Goal: Book appointment/travel/reservation

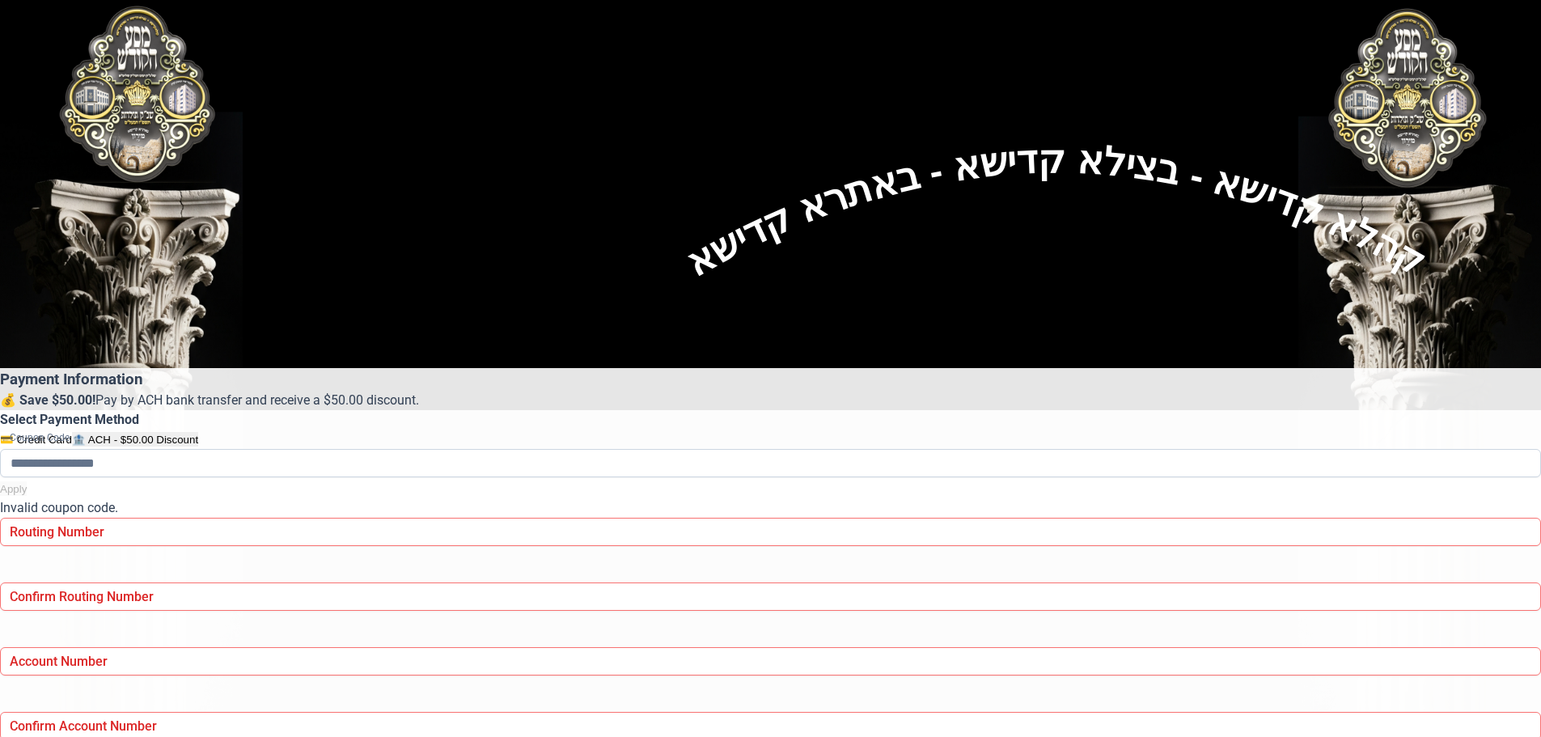
click at [326, 368] on div "Payment Information 💰 Save $50.00! Pay by ACH bank transfer and receive a $50.0…" at bounding box center [770, 591] width 1541 height 447
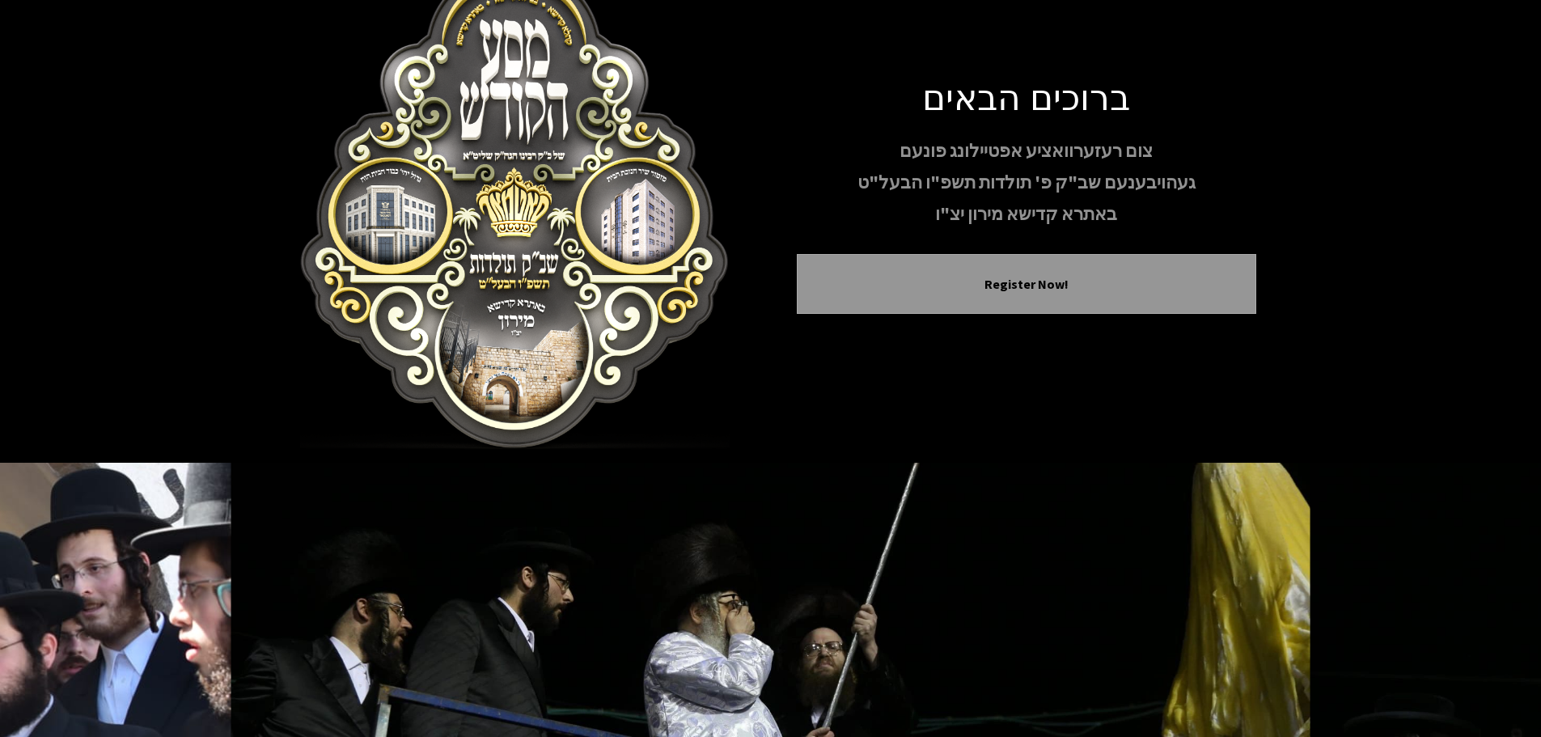
scroll to position [98, 0]
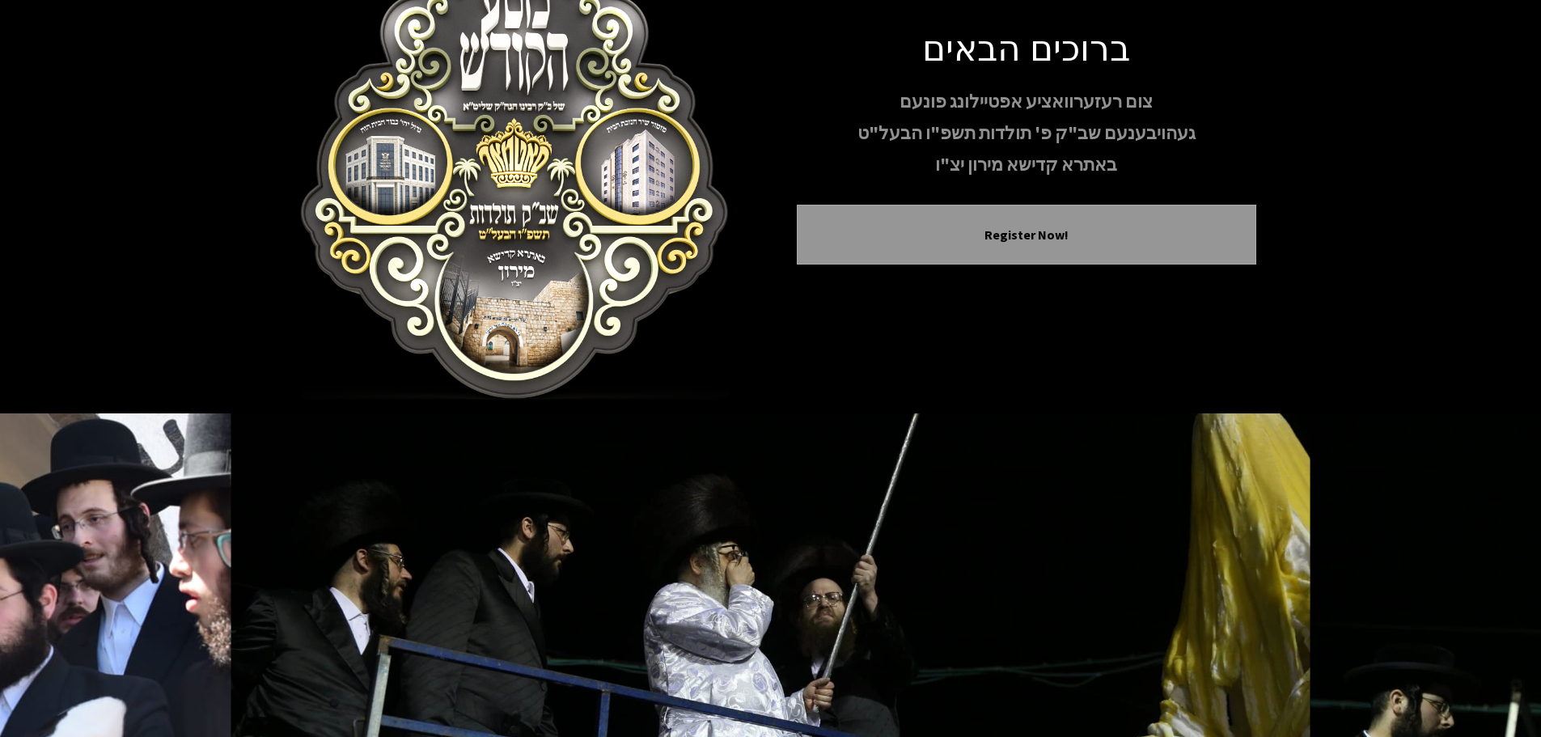
click at [952, 245] on div "ברוכים הבאים צום רעזערוואציע אפטיילונג פונעם געהויבענעם שב"ק פ' תולדות תשפ"ו הב…" at bounding box center [1026, 157] width 459 height 265
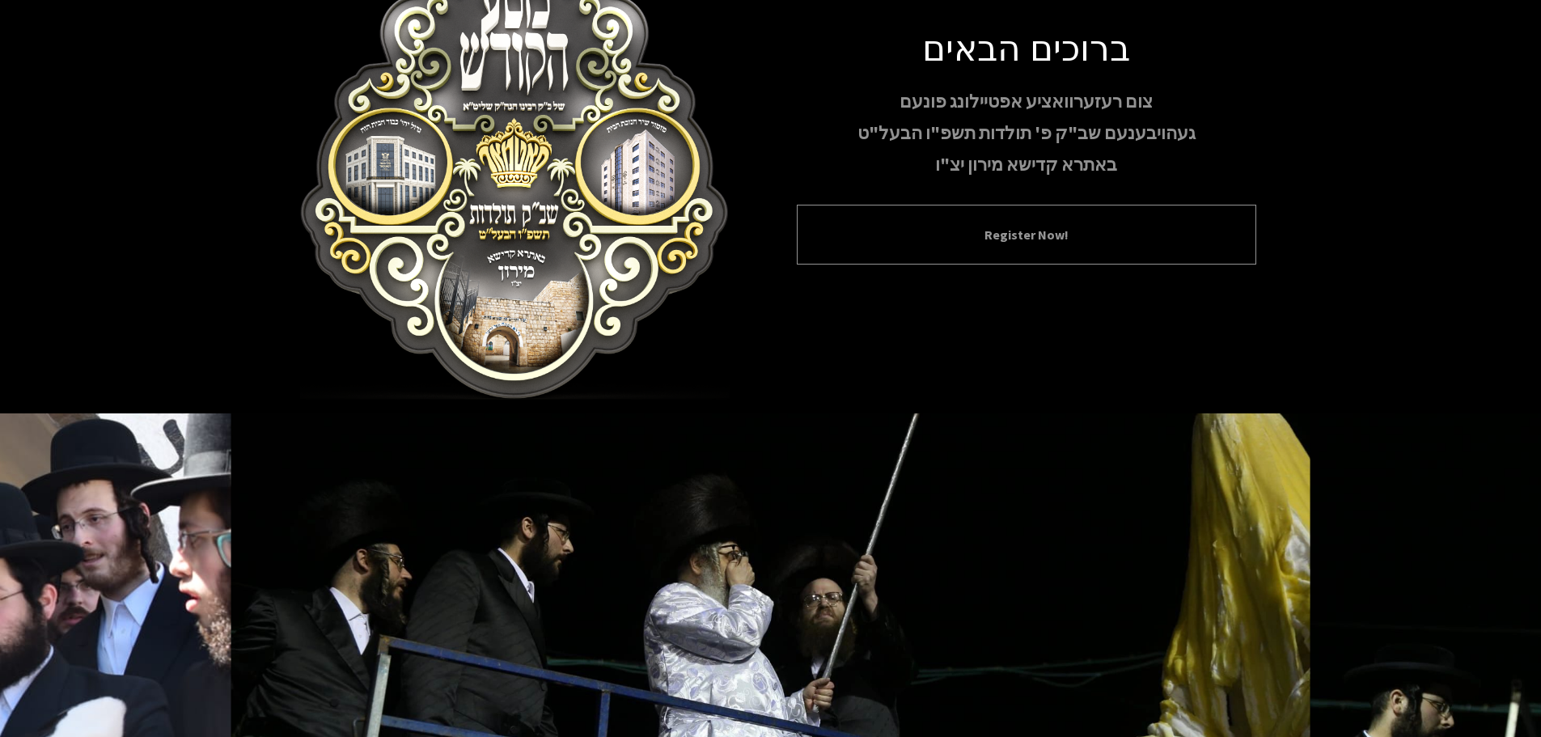
click at [953, 225] on button "Register Now!" at bounding box center [1026, 234] width 419 height 19
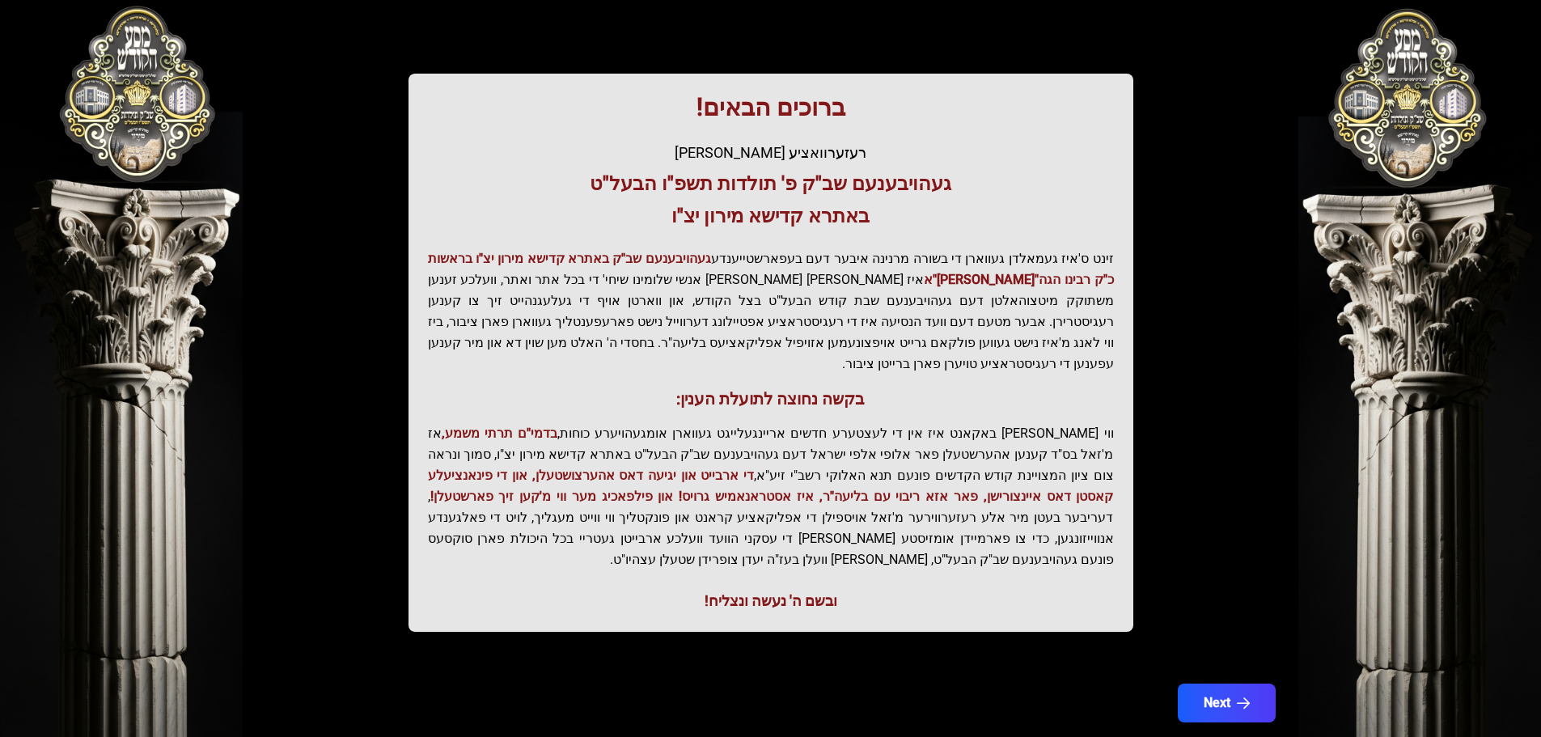
scroll to position [200, 0]
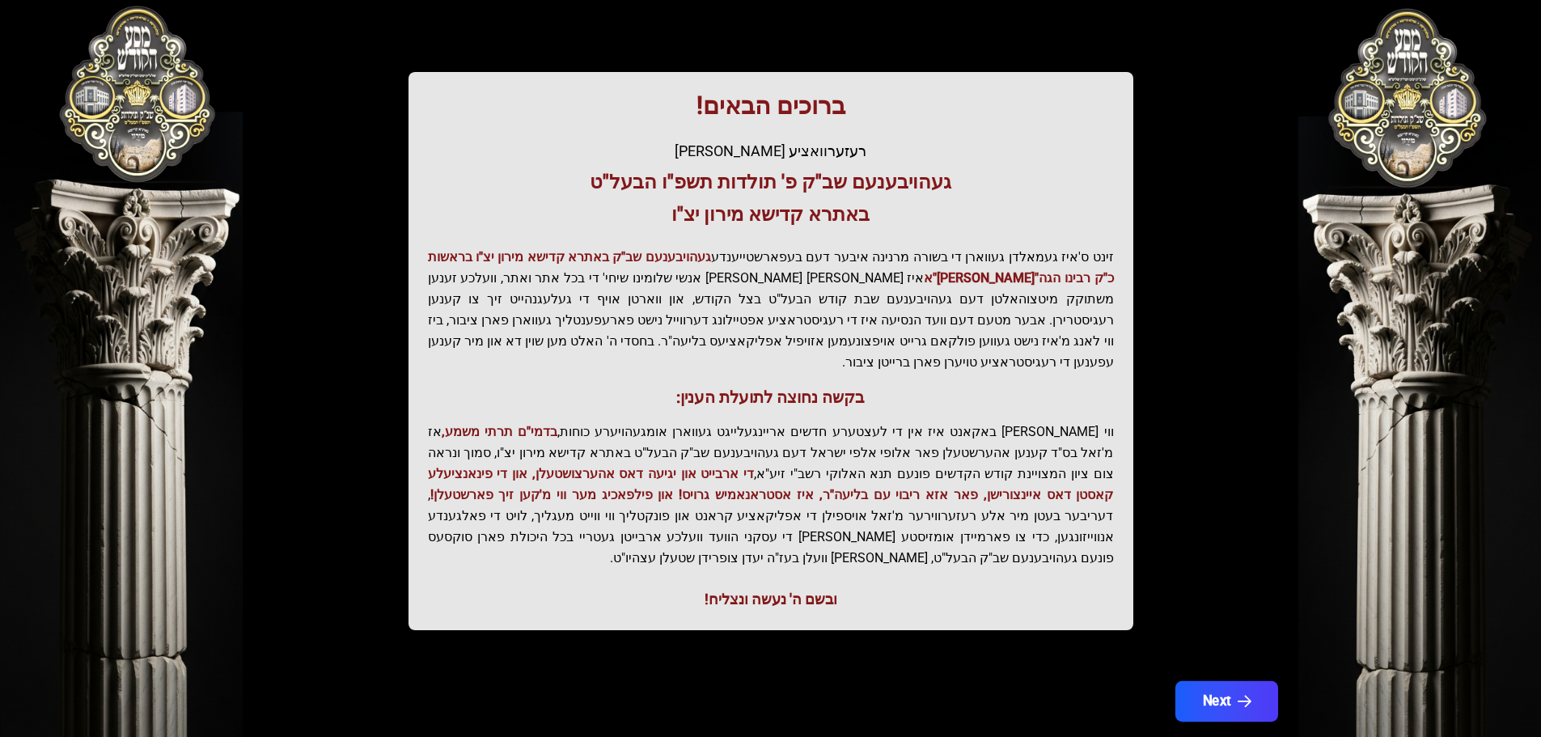
click at [1182, 681] on button "Next" at bounding box center [1225, 701] width 103 height 40
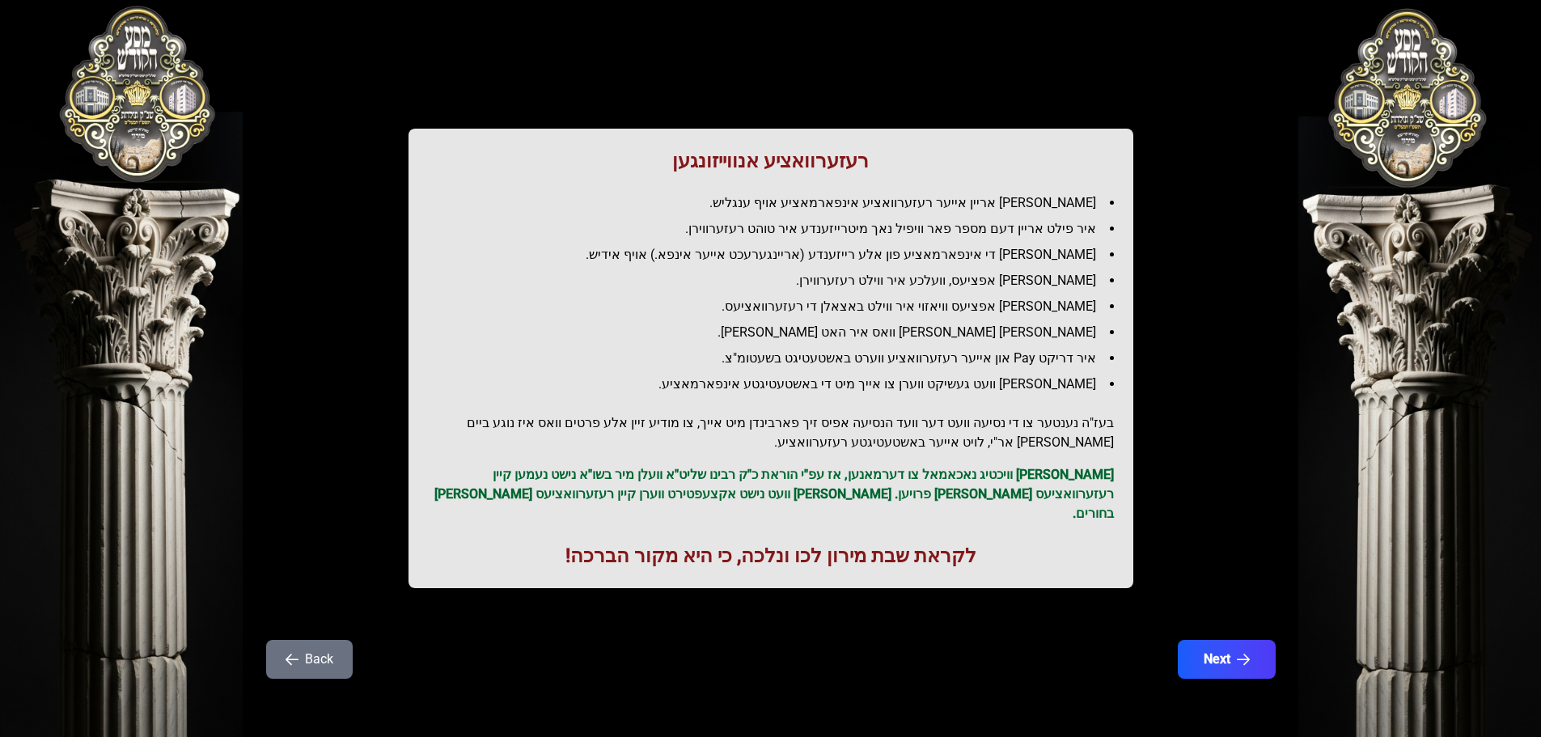
scroll to position [0, 0]
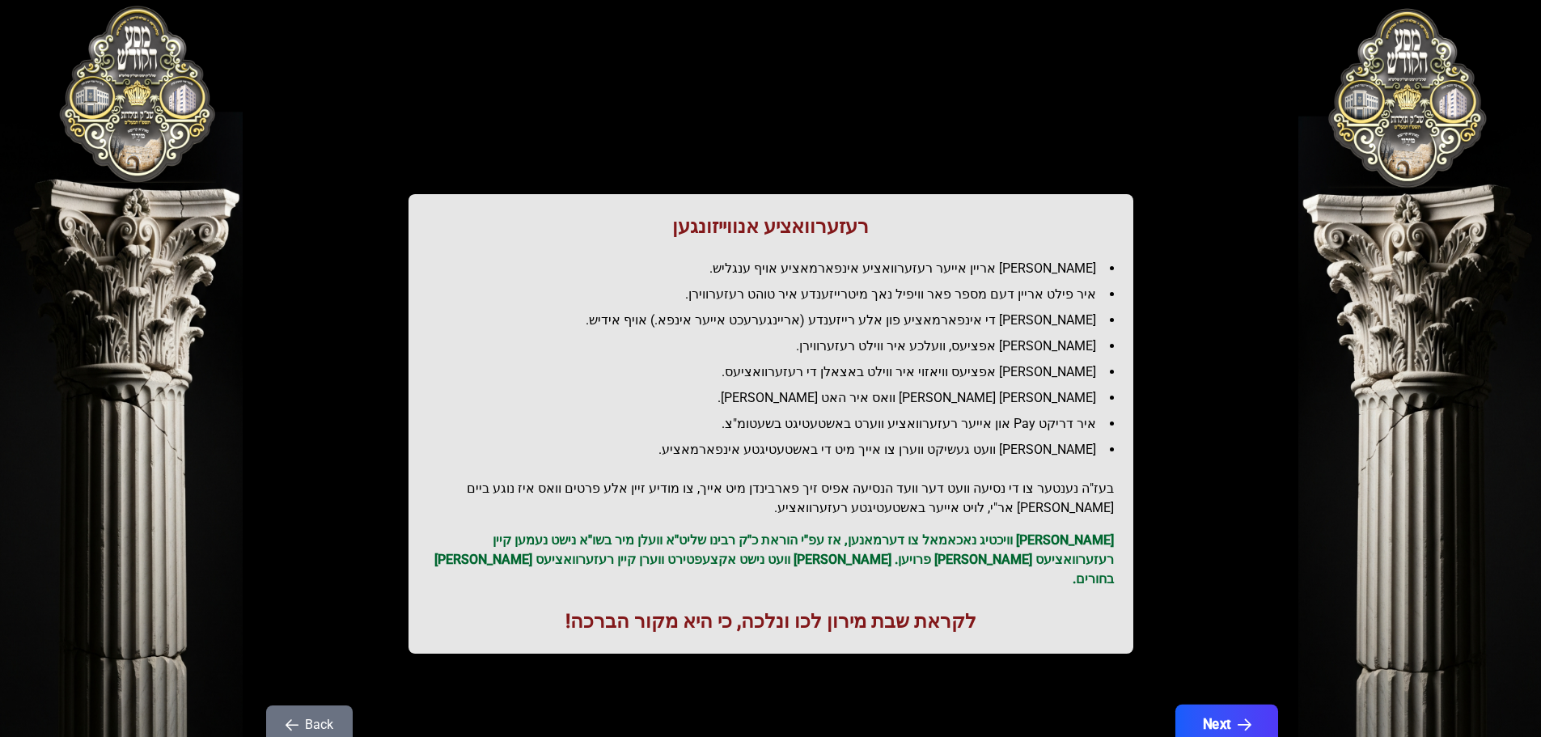
click at [1203, 704] on button "Next" at bounding box center [1225, 724] width 103 height 40
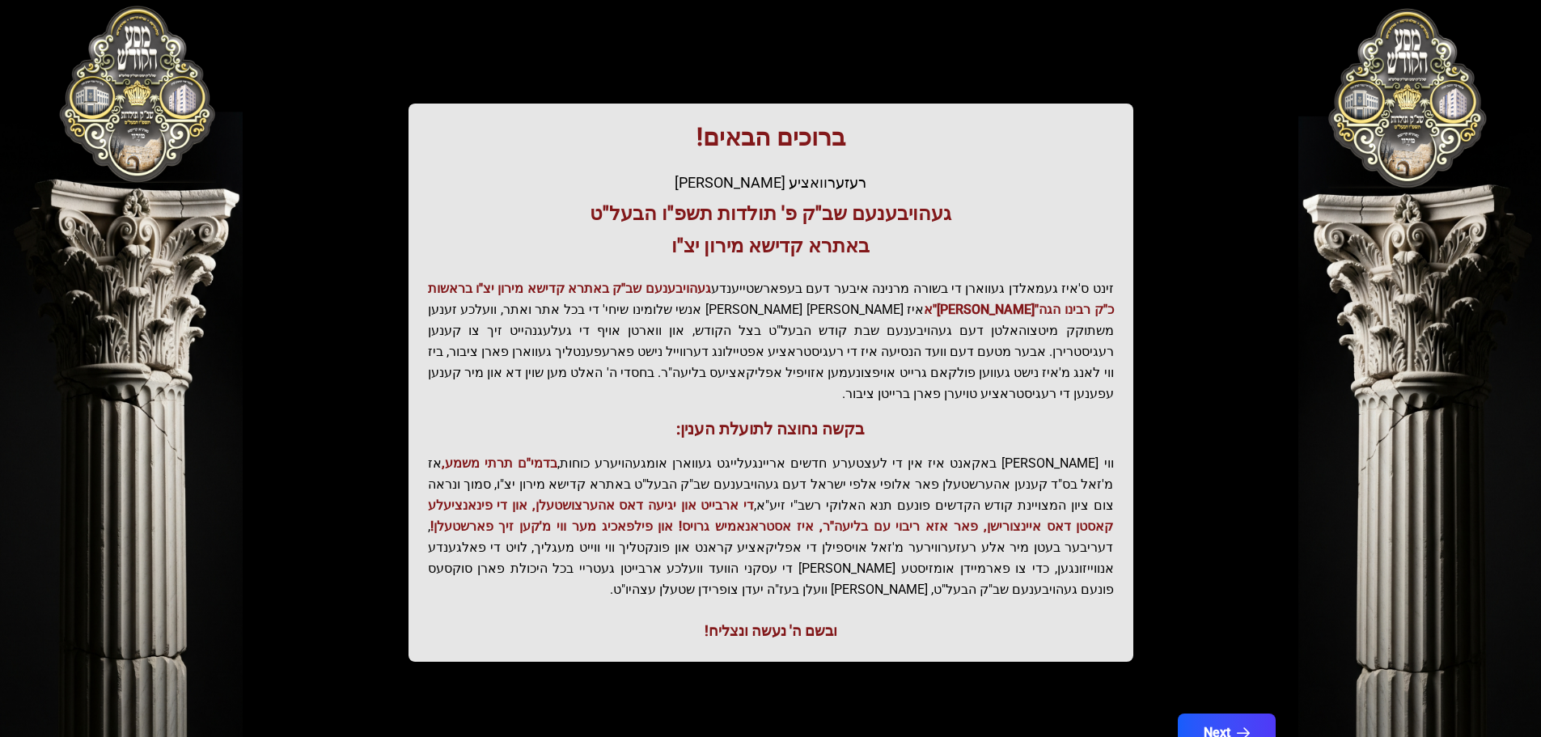
scroll to position [200, 0]
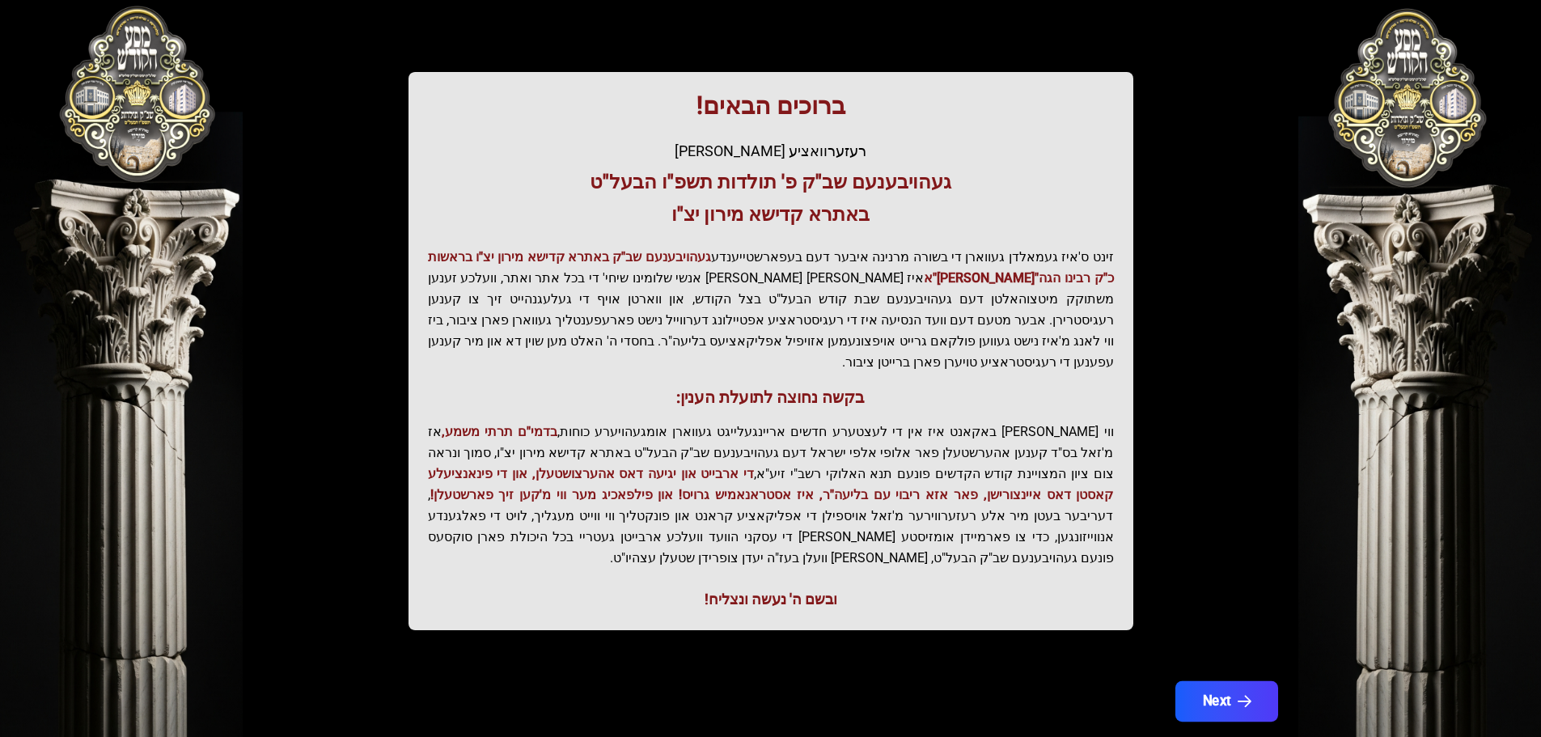
click at [1222, 681] on button "Next" at bounding box center [1225, 701] width 103 height 40
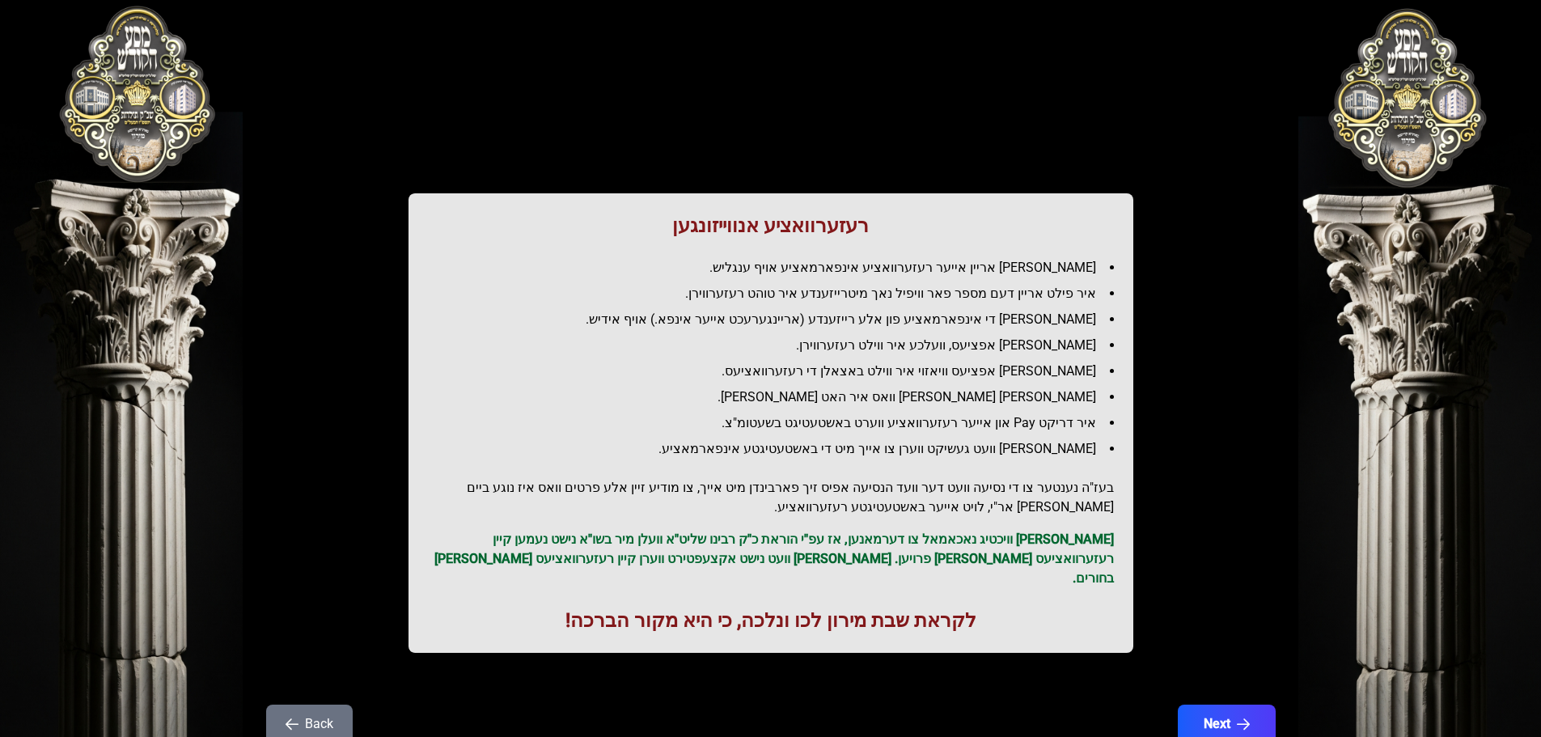
scroll to position [0, 0]
click at [1239, 718] on icon "button" at bounding box center [1244, 725] width 14 height 14
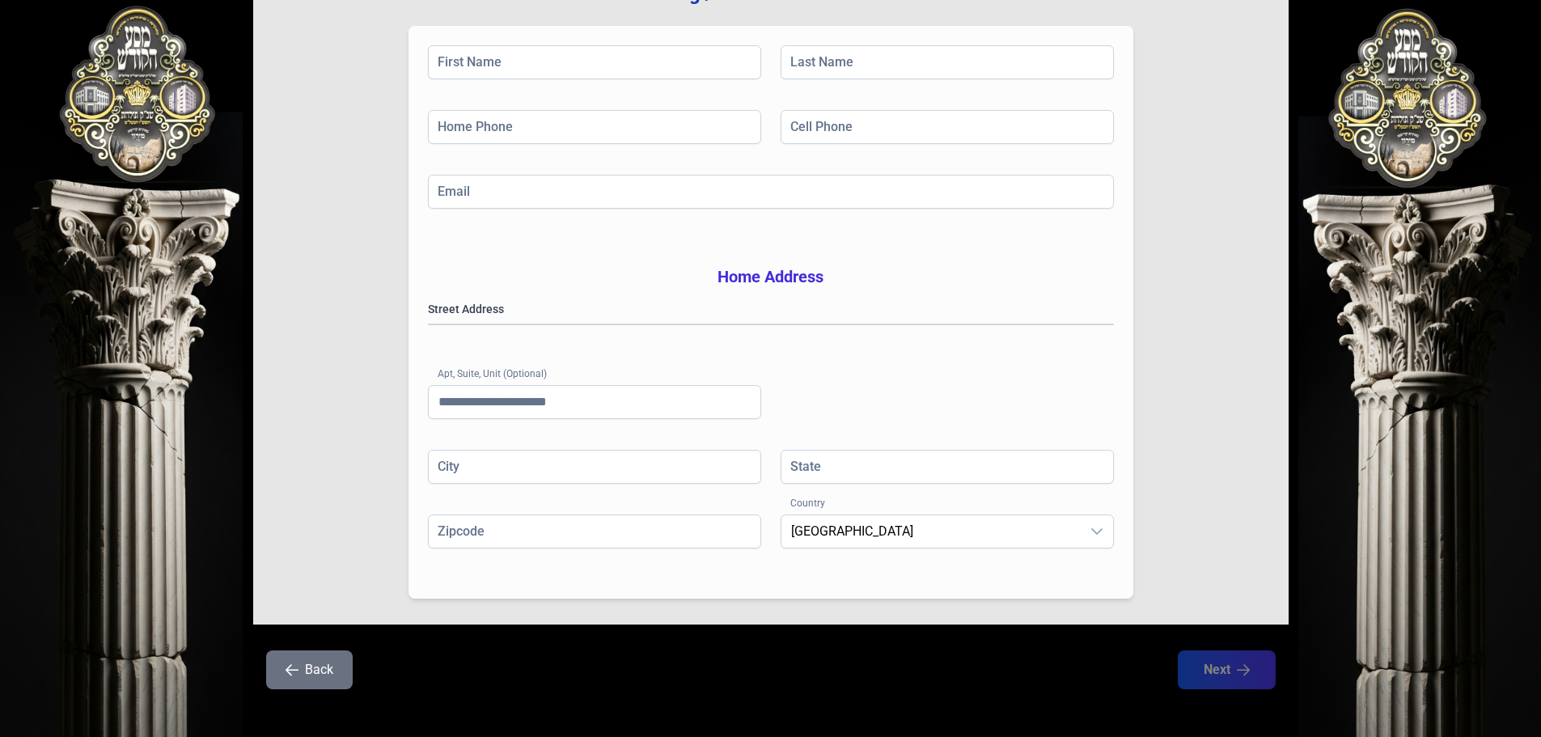
scroll to position [264, 0]
